Goal: Information Seeking & Learning: Learn about a topic

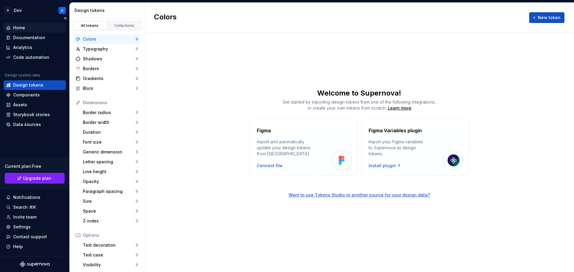
click at [19, 26] on div "Home" at bounding box center [19, 28] width 12 height 6
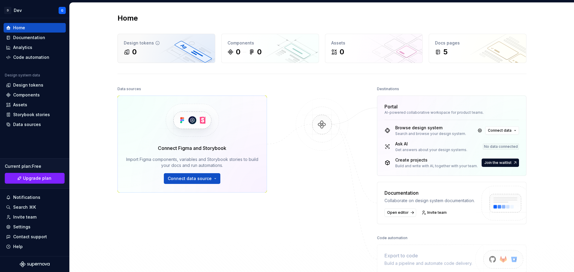
click at [151, 43] on div "Design tokens" at bounding box center [166, 43] width 85 height 6
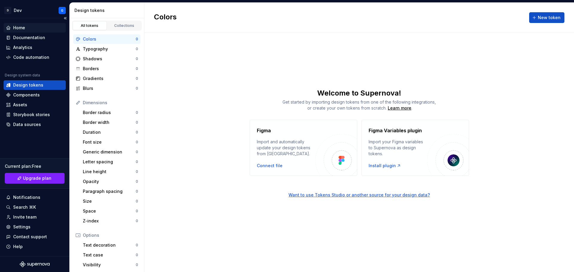
click at [20, 26] on div "Home" at bounding box center [19, 28] width 12 height 6
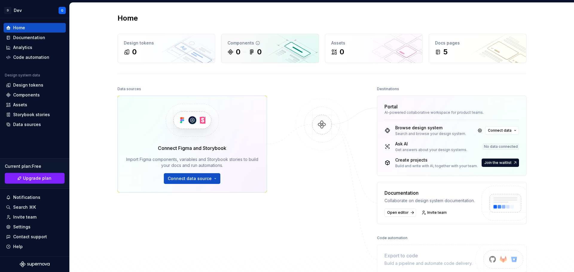
click at [236, 48] on div "0" at bounding box center [238, 52] width 4 height 10
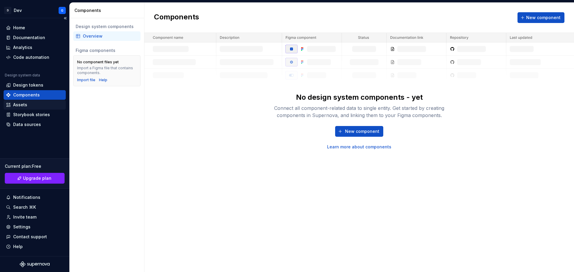
click at [16, 103] on div "Assets" at bounding box center [20, 105] width 14 height 6
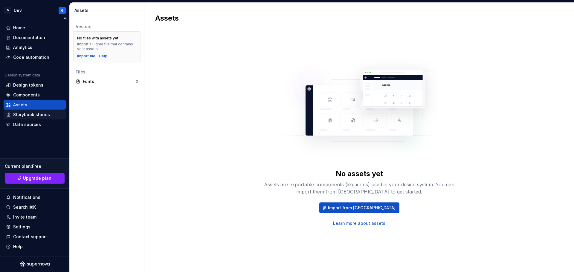
click at [17, 116] on div "Storybook stories" at bounding box center [31, 115] width 37 height 6
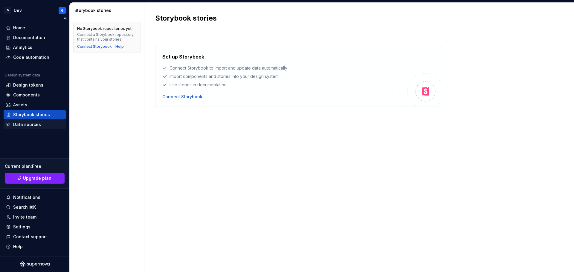
click at [18, 124] on div "Data sources" at bounding box center [27, 125] width 28 height 6
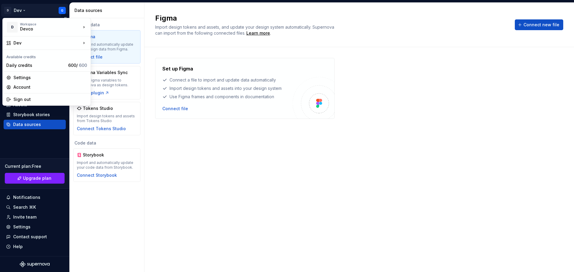
click at [17, 10] on html "D Dev G Home Documentation Analytics Code automation Design system data Design …" at bounding box center [287, 136] width 574 height 272
click at [18, 9] on html "D Dev G Home Documentation Analytics Code automation Design system data Design …" at bounding box center [287, 136] width 574 height 272
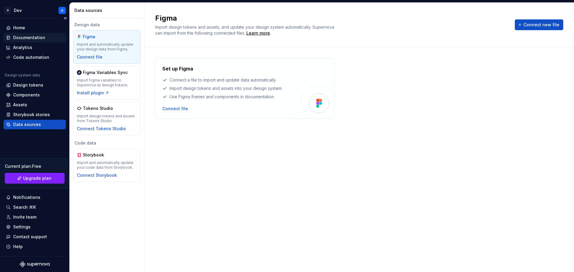
click at [27, 37] on div "Documentation" at bounding box center [29, 38] width 32 height 6
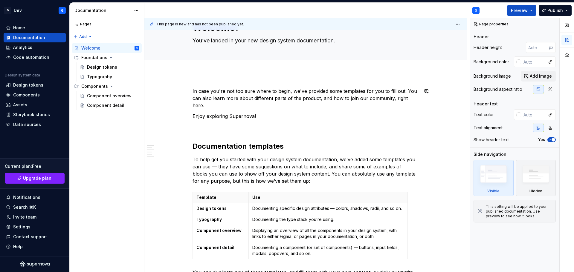
scroll to position [30, 0]
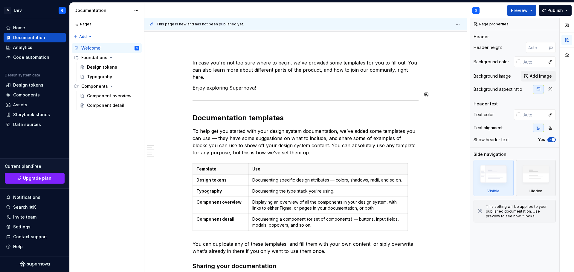
type textarea "*"
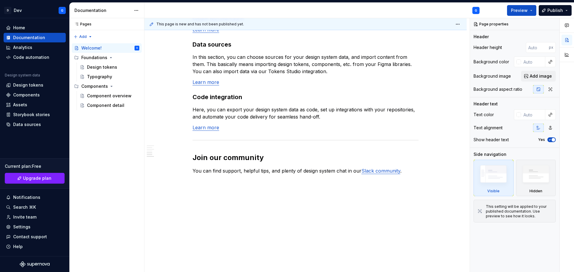
scroll to position [483, 0]
